Goal: Information Seeking & Learning: Learn about a topic

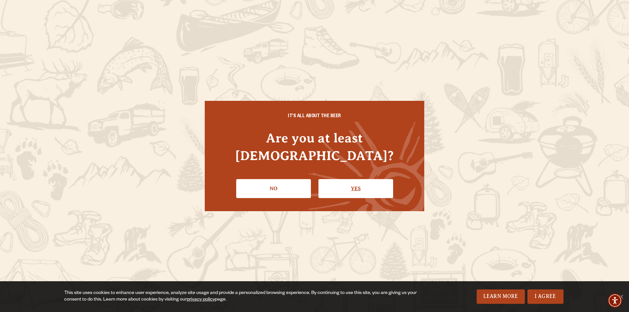
click at [368, 179] on link "Yes" at bounding box center [355, 188] width 75 height 19
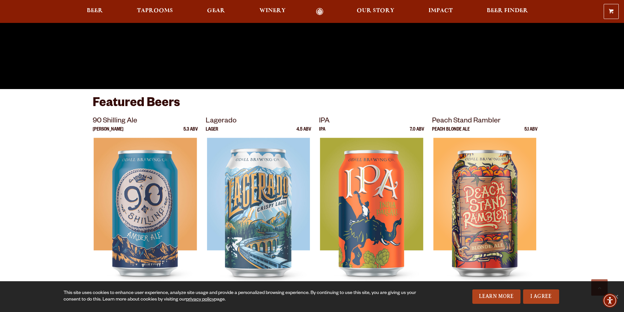
scroll to position [196, 0]
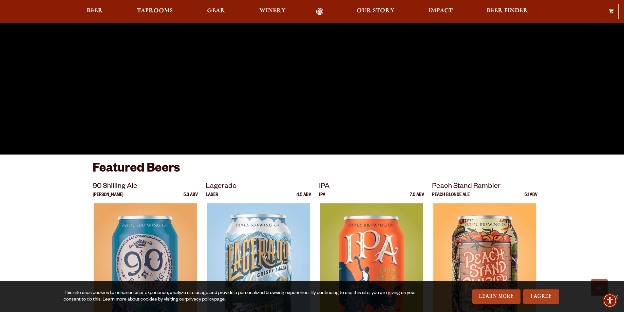
click at [158, 16] on div "0 Shopping Cart No products in the cart. Beer Taprooms Gear Winery Our Story Im…" at bounding box center [312, 11] width 624 height 15
click at [159, 11] on span "Taprooms" at bounding box center [155, 10] width 36 height 5
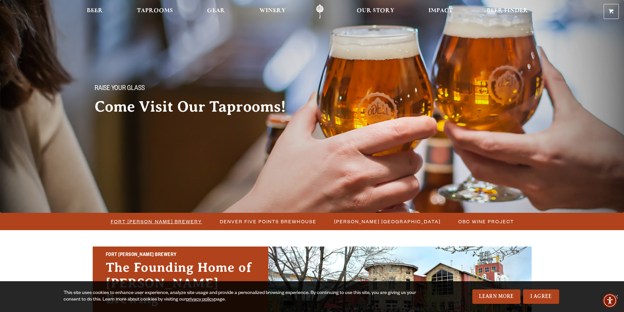
click at [163, 223] on span "Fort [PERSON_NAME] Brewery" at bounding box center [156, 221] width 91 height 9
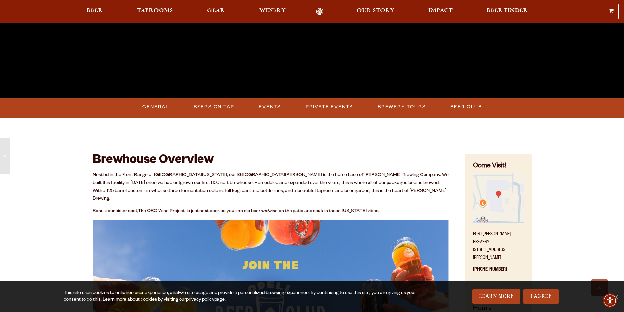
scroll to position [295, 0]
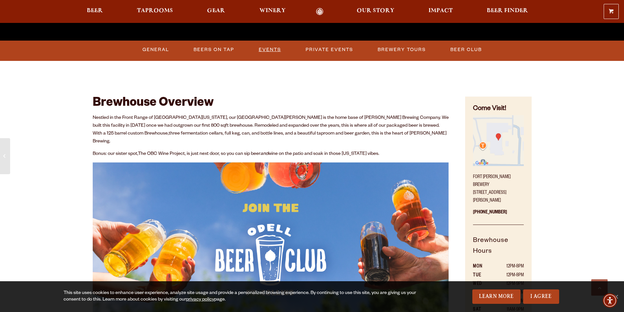
click at [275, 51] on link "Events" at bounding box center [270, 49] width 28 height 15
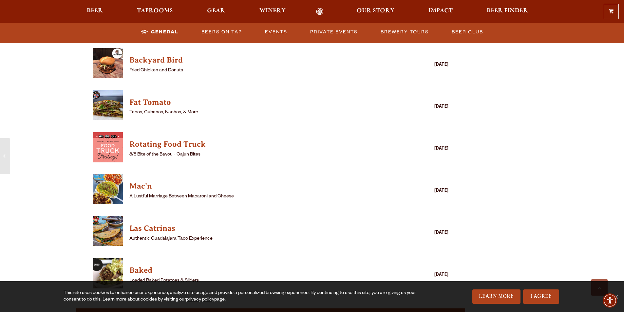
scroll to position [784, 0]
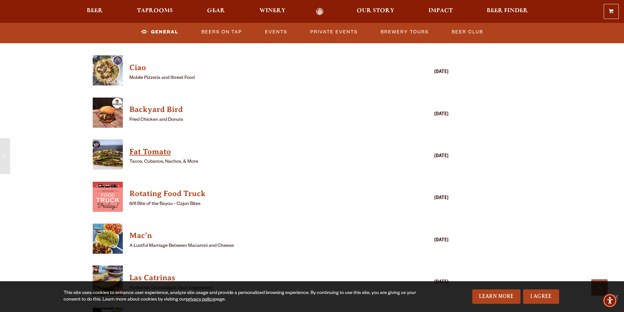
click at [160, 147] on h4 "Fat Tomato" at bounding box center [261, 152] width 264 height 10
click at [191, 189] on h4 "Rotating Food Truck" at bounding box center [261, 194] width 264 height 10
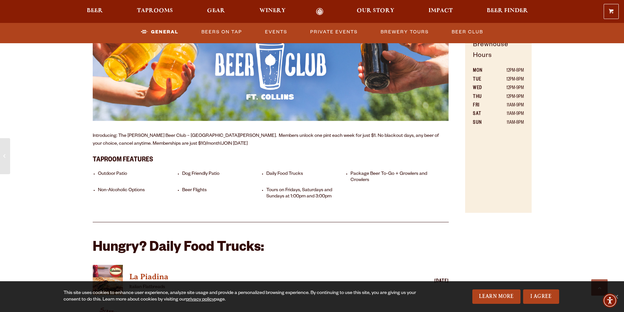
scroll to position [489, 0]
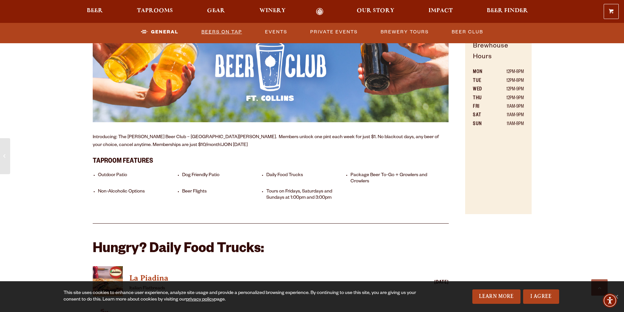
click at [233, 34] on link "Beers on Tap" at bounding box center [222, 32] width 46 height 15
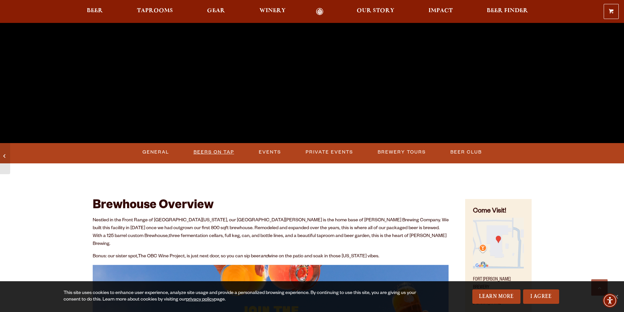
scroll to position [229, 0]
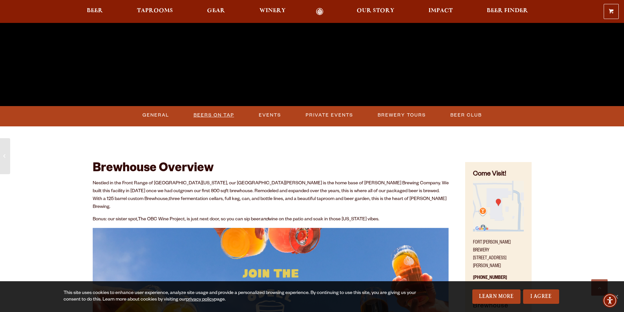
click at [205, 115] on link "Beers on Tap" at bounding box center [214, 115] width 46 height 15
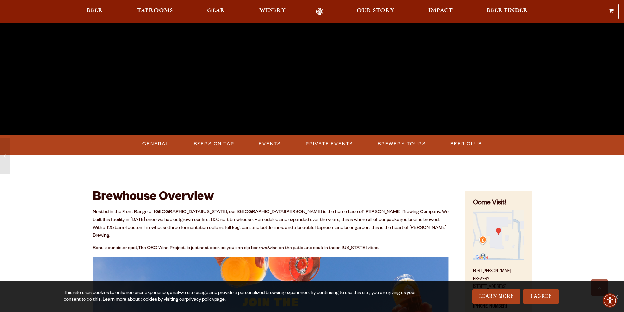
scroll to position [0, 0]
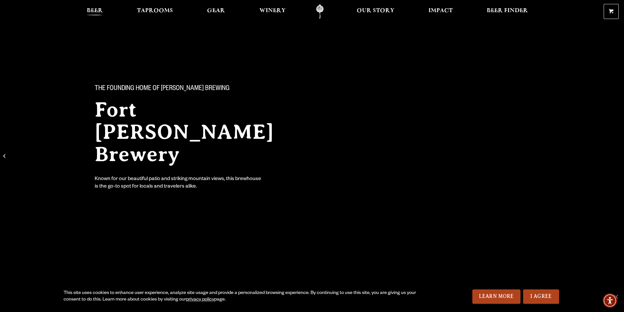
click at [90, 8] on span "Beer" at bounding box center [95, 10] width 16 height 5
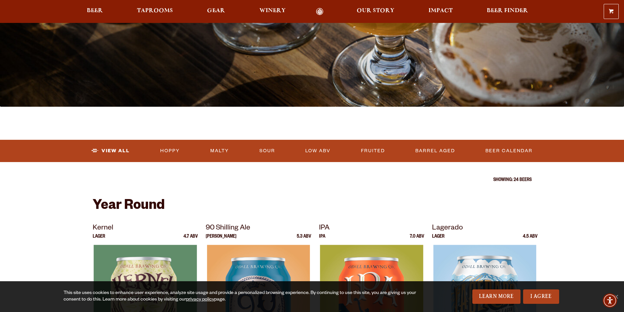
scroll to position [98, 0]
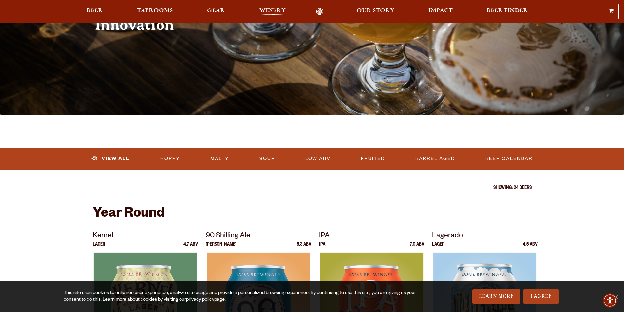
click at [265, 12] on span "Winery" at bounding box center [272, 10] width 26 height 5
